Goal: Download file/media

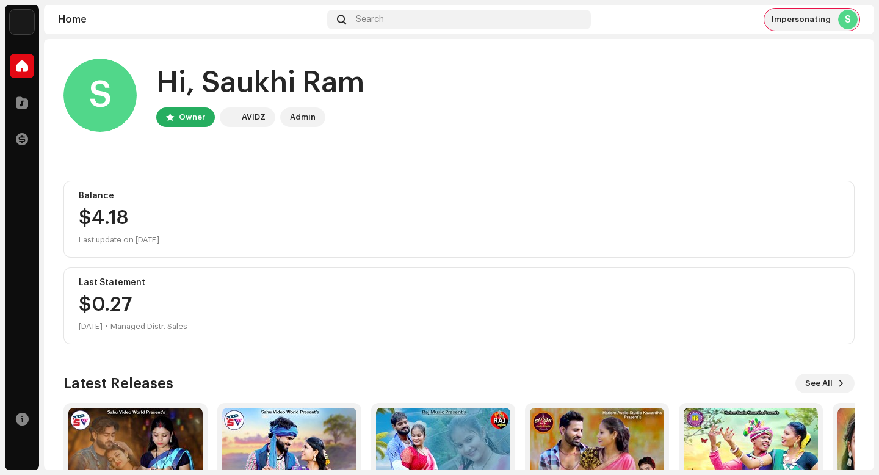
click at [849, 14] on div "S" at bounding box center [848, 20] width 20 height 20
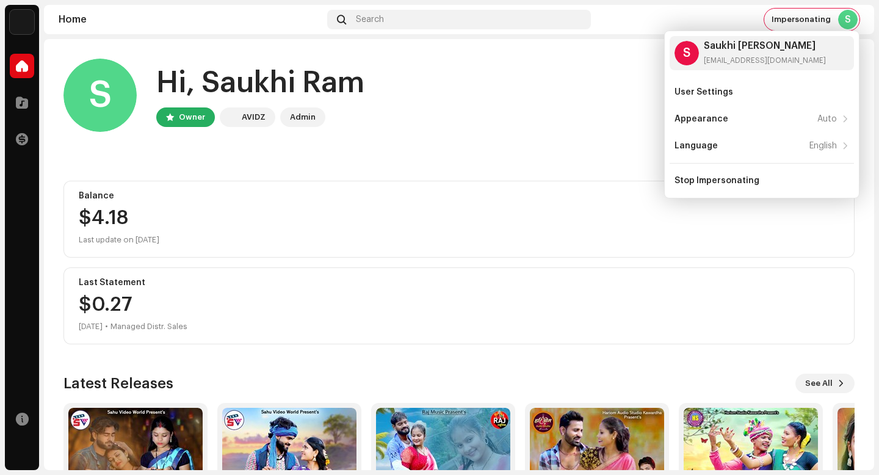
click at [595, 76] on div "S Hi, Saukhi Ram Owner AVIDZ Admin" at bounding box center [458, 95] width 791 height 73
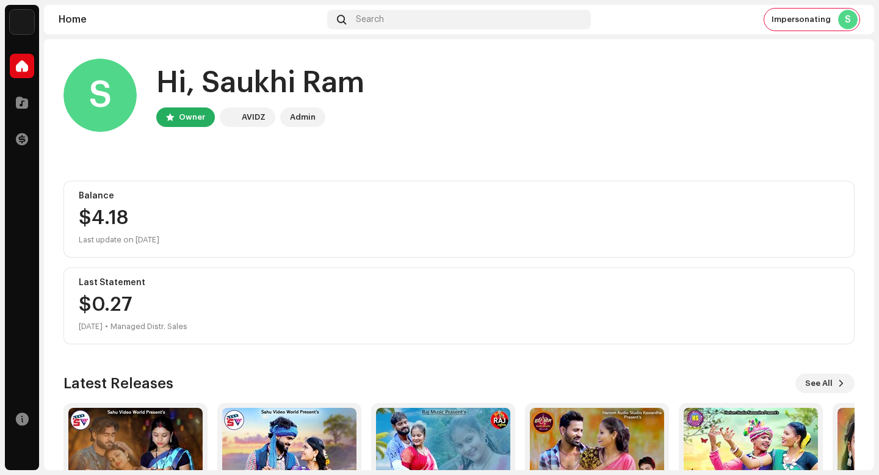
click at [35, 107] on div "Catalog" at bounding box center [22, 102] width 34 height 34
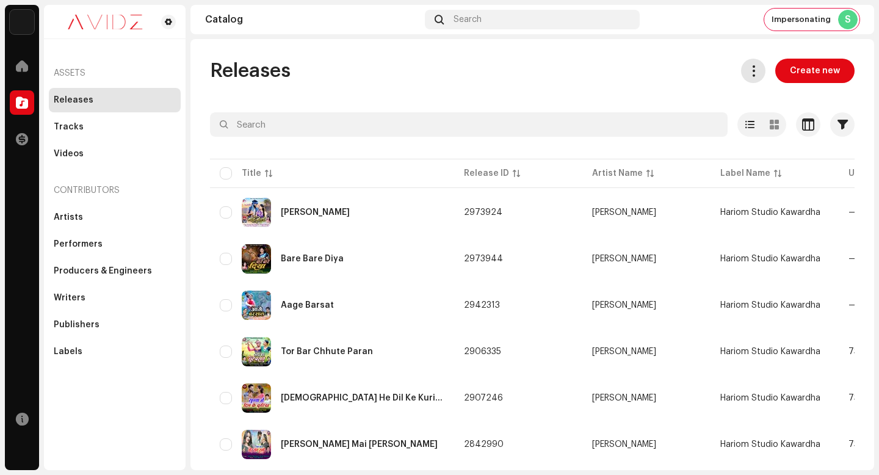
click at [756, 66] on button at bounding box center [753, 71] width 24 height 24
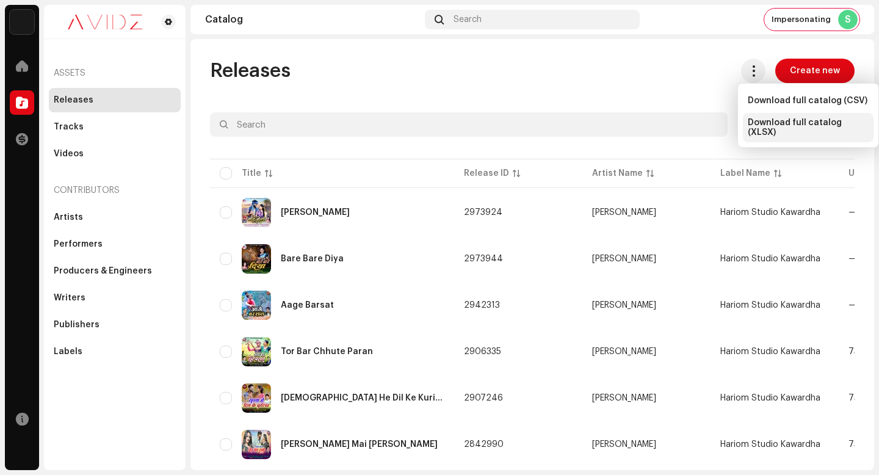
click at [792, 129] on span "Download full catalog (XLSX)" at bounding box center [808, 128] width 121 height 20
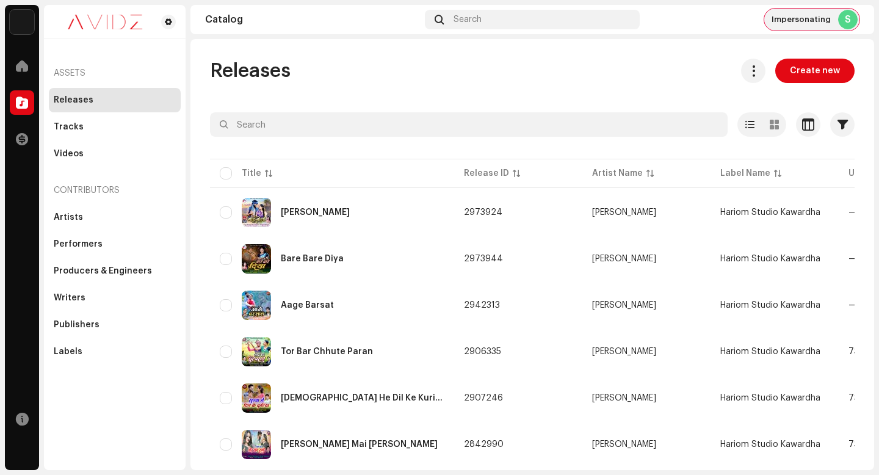
click at [804, 21] on span "Impersonating" at bounding box center [801, 20] width 59 height 10
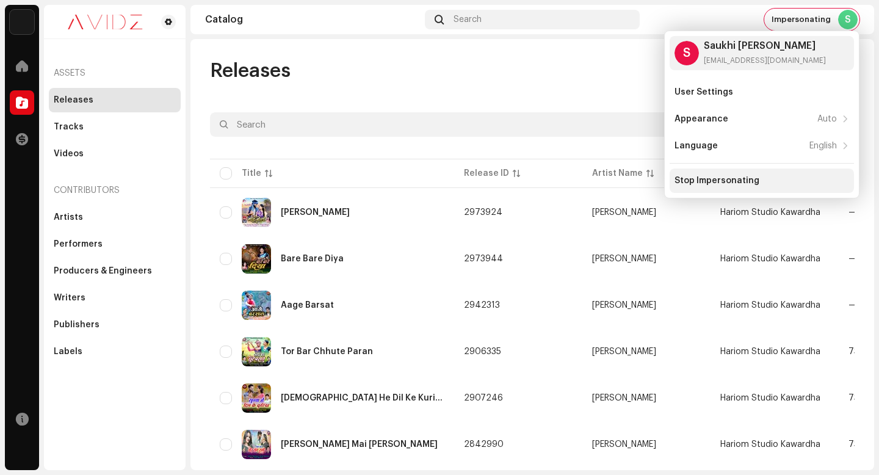
click at [771, 175] on div "Stop Impersonating" at bounding box center [762, 180] width 184 height 24
